Goal: Information Seeking & Learning: Check status

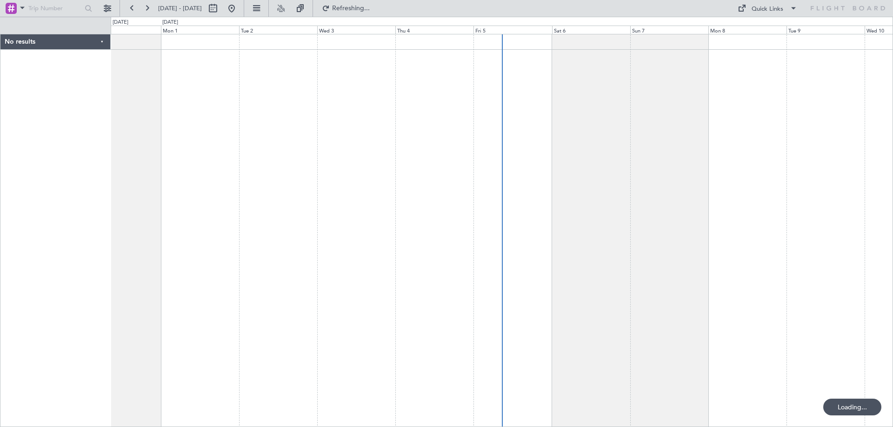
click at [672, 182] on div at bounding box center [502, 230] width 782 height 393
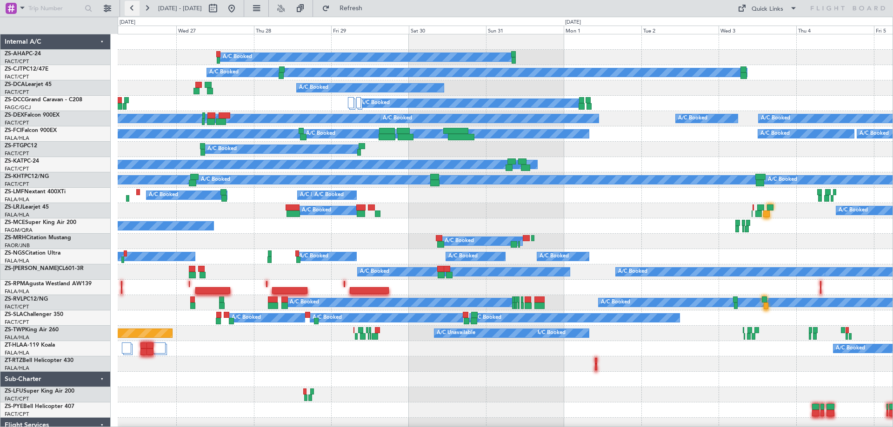
click at [130, 13] on button at bounding box center [132, 8] width 15 height 15
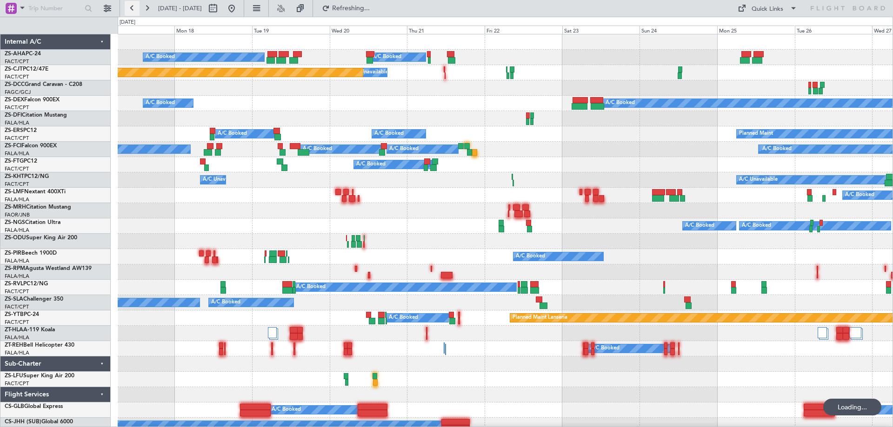
click at [130, 13] on button at bounding box center [132, 8] width 15 height 15
click at [131, 12] on button at bounding box center [132, 8] width 15 height 15
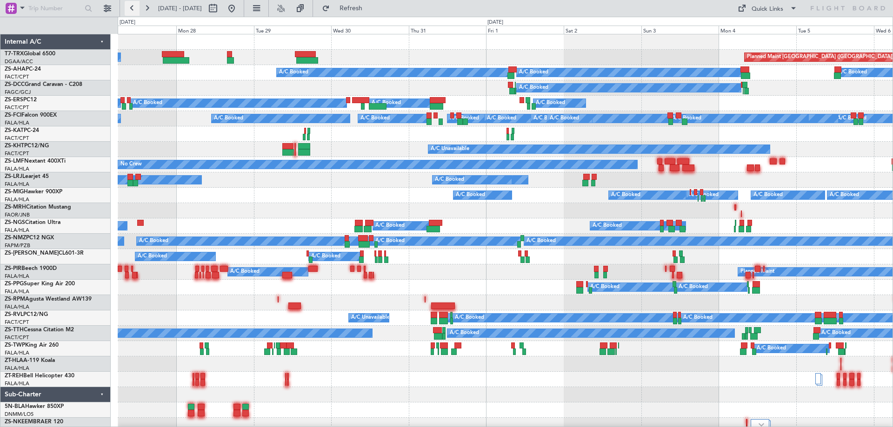
click at [133, 11] on button at bounding box center [132, 8] width 15 height 15
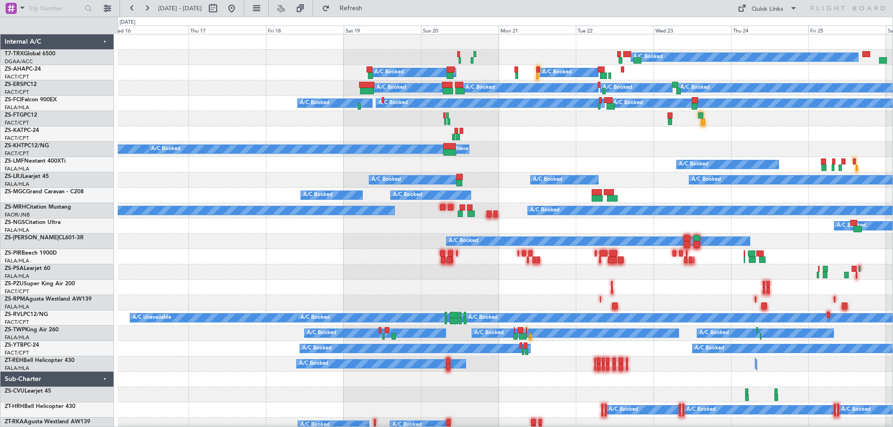
click at [305, 72] on div "A/C Booked A/C Booked" at bounding box center [505, 72] width 775 height 15
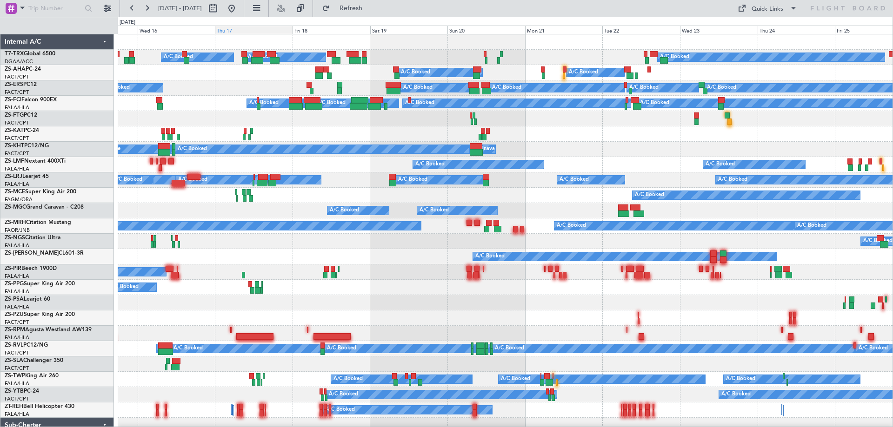
click at [222, 30] on div "Thu 17" at bounding box center [254, 30] width 78 height 8
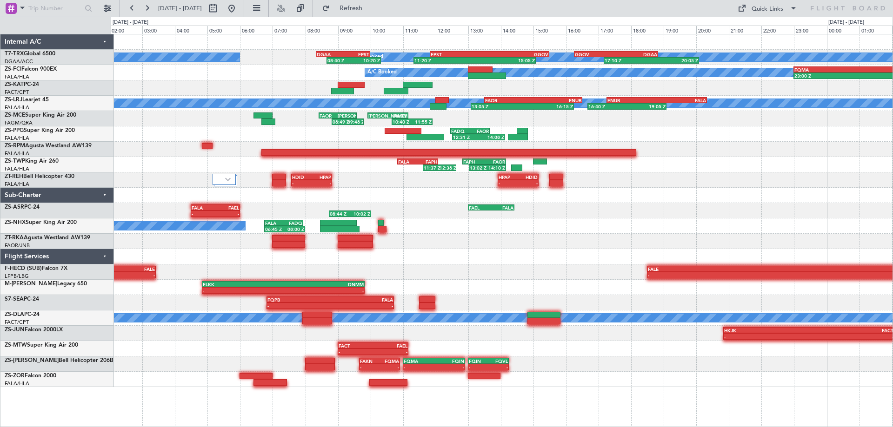
click at [198, 207] on div "A/C Booked A/C Booked 08:40 Z 10:20 Z DGAA 08:20 Z FPST 10:00 Z 11:20 Z 15:05 Z…" at bounding box center [502, 210] width 782 height 353
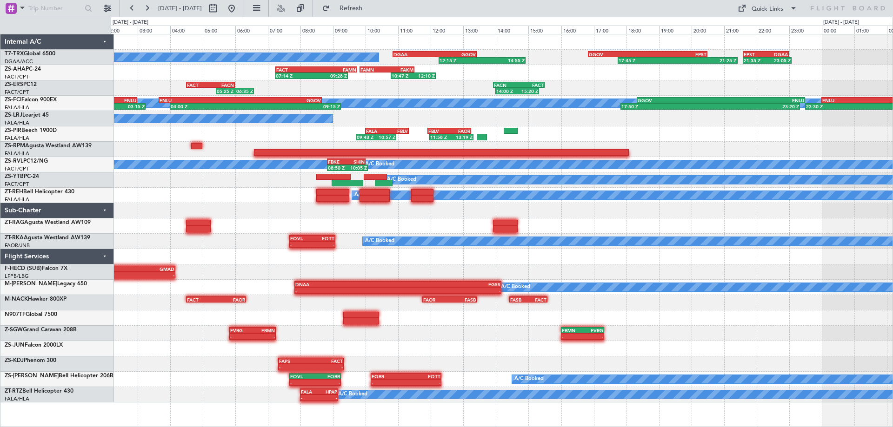
click at [471, 149] on div "A/C Booked DGAA 10:50 Z GGOV 13:25 Z 12:15 Z 14:55 Z GGOV 16:50 Z FPST 20:30 Z …" at bounding box center [502, 218] width 782 height 368
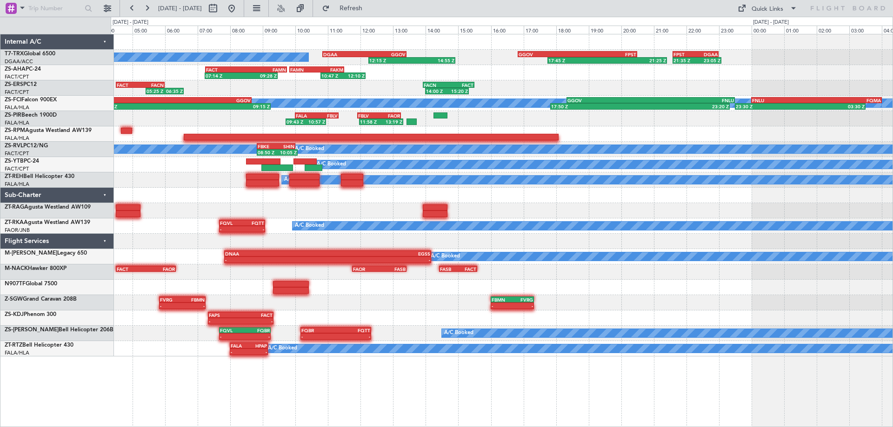
click at [392, 212] on div at bounding box center [502, 210] width 782 height 15
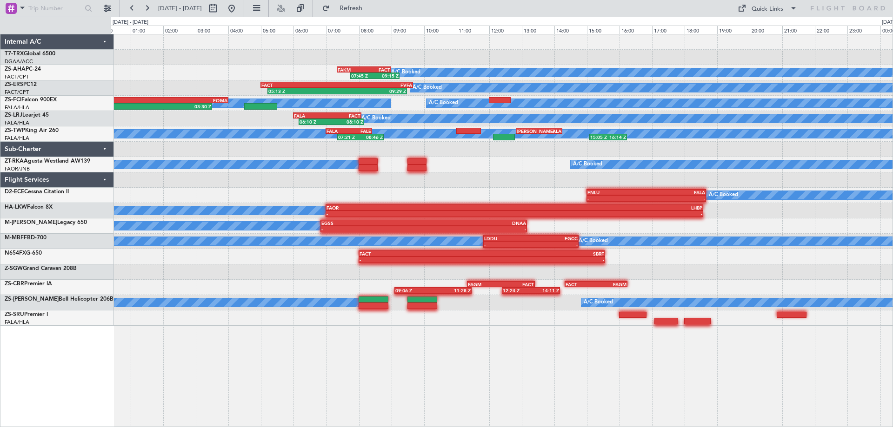
click at [477, 233] on div "FPST 21:35 Z DGAA 23:00 Z 21:35 Z 23:05 Z 17:45 Z 21:25 Z GGOV 16:50 Z FPST 20:…" at bounding box center [502, 180] width 782 height 292
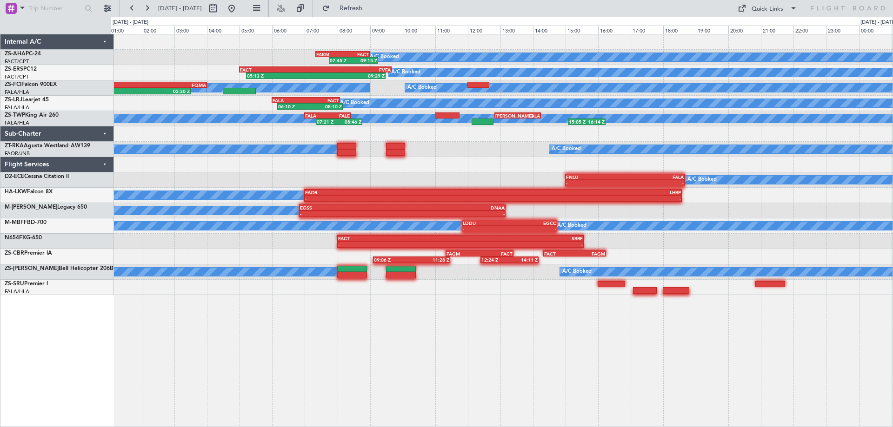
click at [495, 156] on div "A/C Booked A/C Booked" at bounding box center [502, 149] width 782 height 15
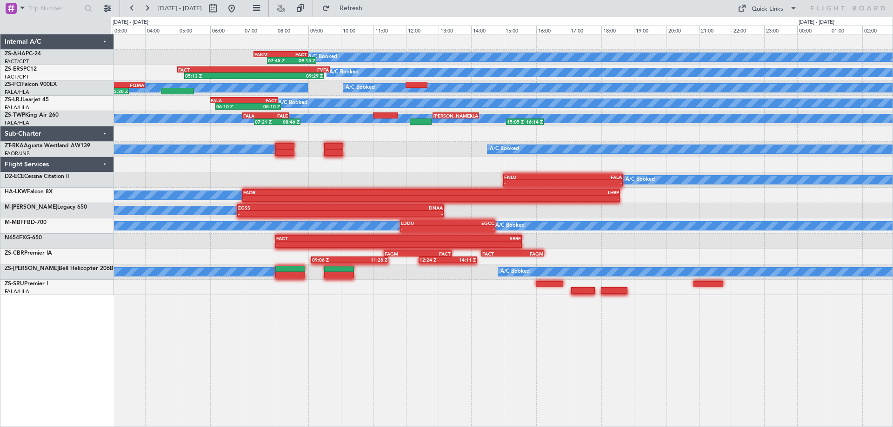
click at [637, 401] on div "A/C Booked 07:45 Z 09:15 Z FAKM 07:20 Z FACT 09:00 Z FACT 08:00 Z FAMN 10:30 Z …" at bounding box center [502, 230] width 782 height 393
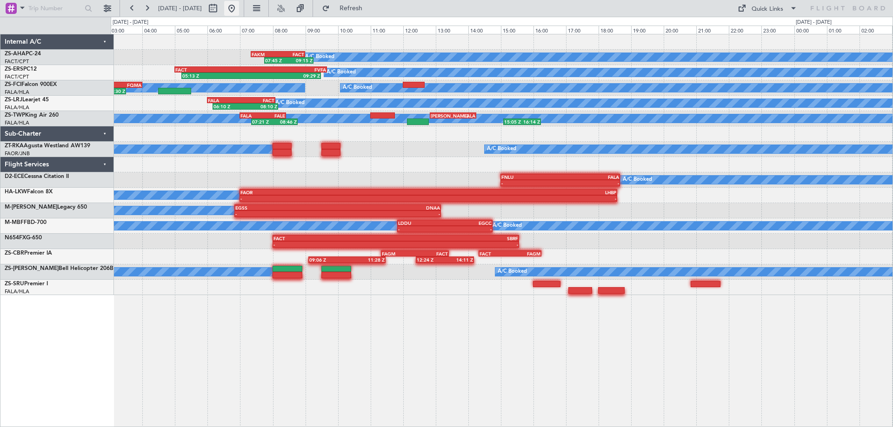
click at [239, 7] on button at bounding box center [231, 8] width 15 height 15
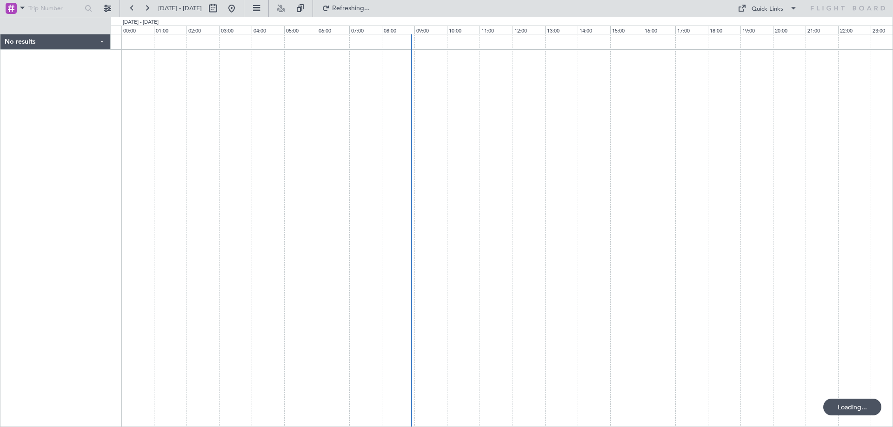
click at [695, 295] on div at bounding box center [502, 230] width 782 height 393
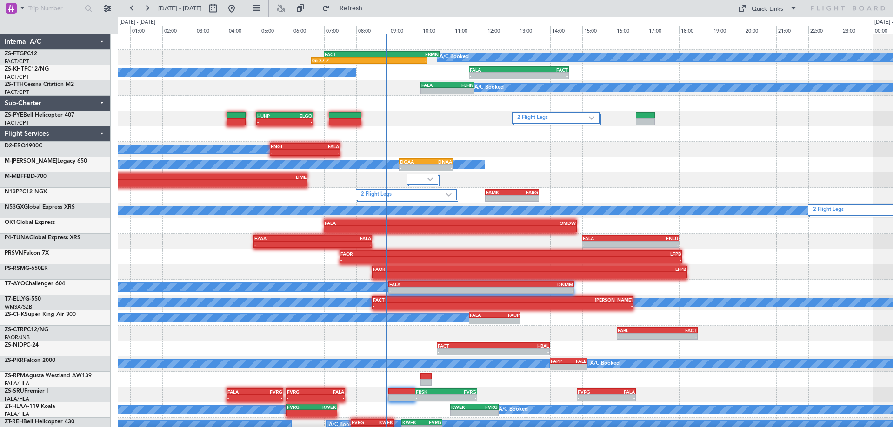
click at [631, 172] on div "A/C Booked - - DGAA 09:20 Z DNAA 11:00 Z" at bounding box center [505, 164] width 775 height 15
click at [413, 168] on div "A/C Booked 06:37 Z - FACT 07:00 Z FBMN 10:35 Z A/C Booked - - FALA 11:30 Z FACT…" at bounding box center [505, 233] width 775 height 399
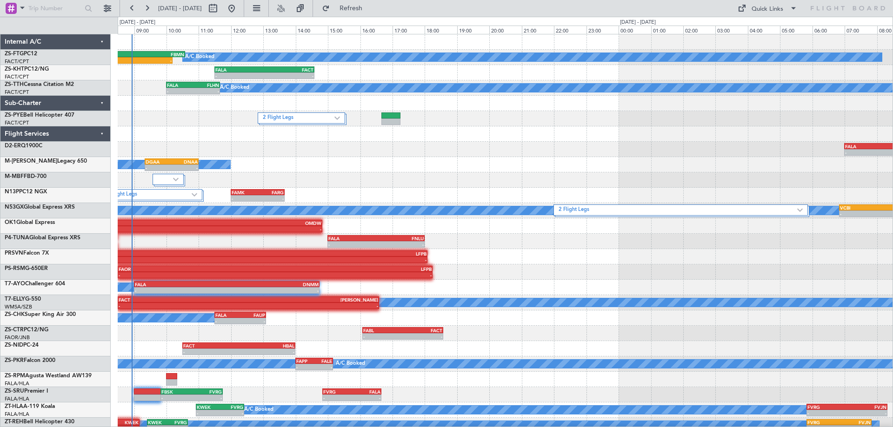
click at [352, 219] on div "A/C Booked 06:37 Z - FACT 07:00 Z FBMN 10:35 Z A/C Booked - - FALA 11:30 Z FACT…" at bounding box center [505, 233] width 775 height 399
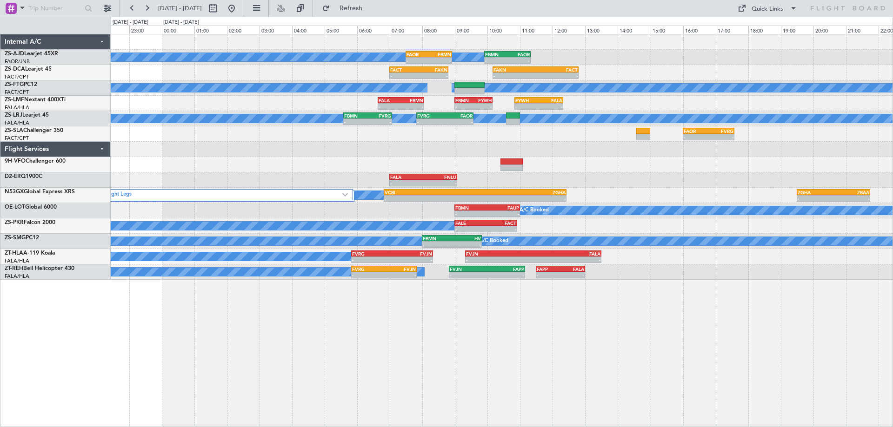
click at [706, 225] on div "A/C Booked - - FALE 09:00 Z FACT 10:55 Z" at bounding box center [502, 226] width 782 height 15
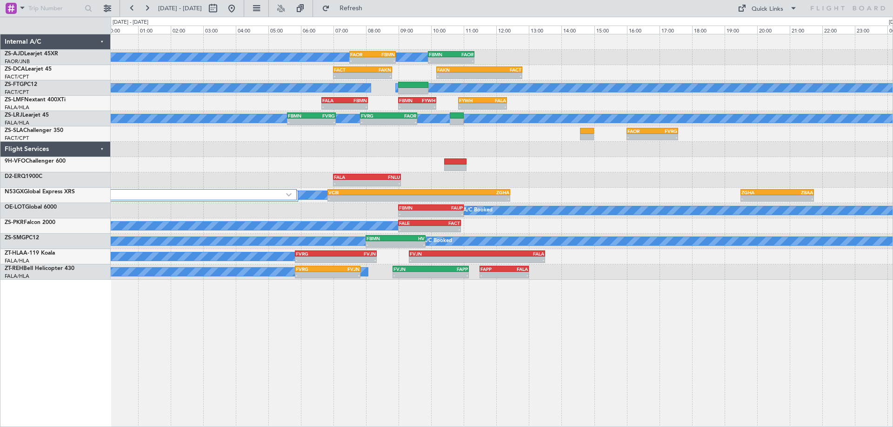
click at [699, 172] on div "A/C Booked A/C Booked A/C Booked - - FAOR 07:30 Z FBMN 08:55 Z - - FBMN 09:55 Z…" at bounding box center [502, 157] width 782 height 246
